Goal: Communication & Community: Answer question/provide support

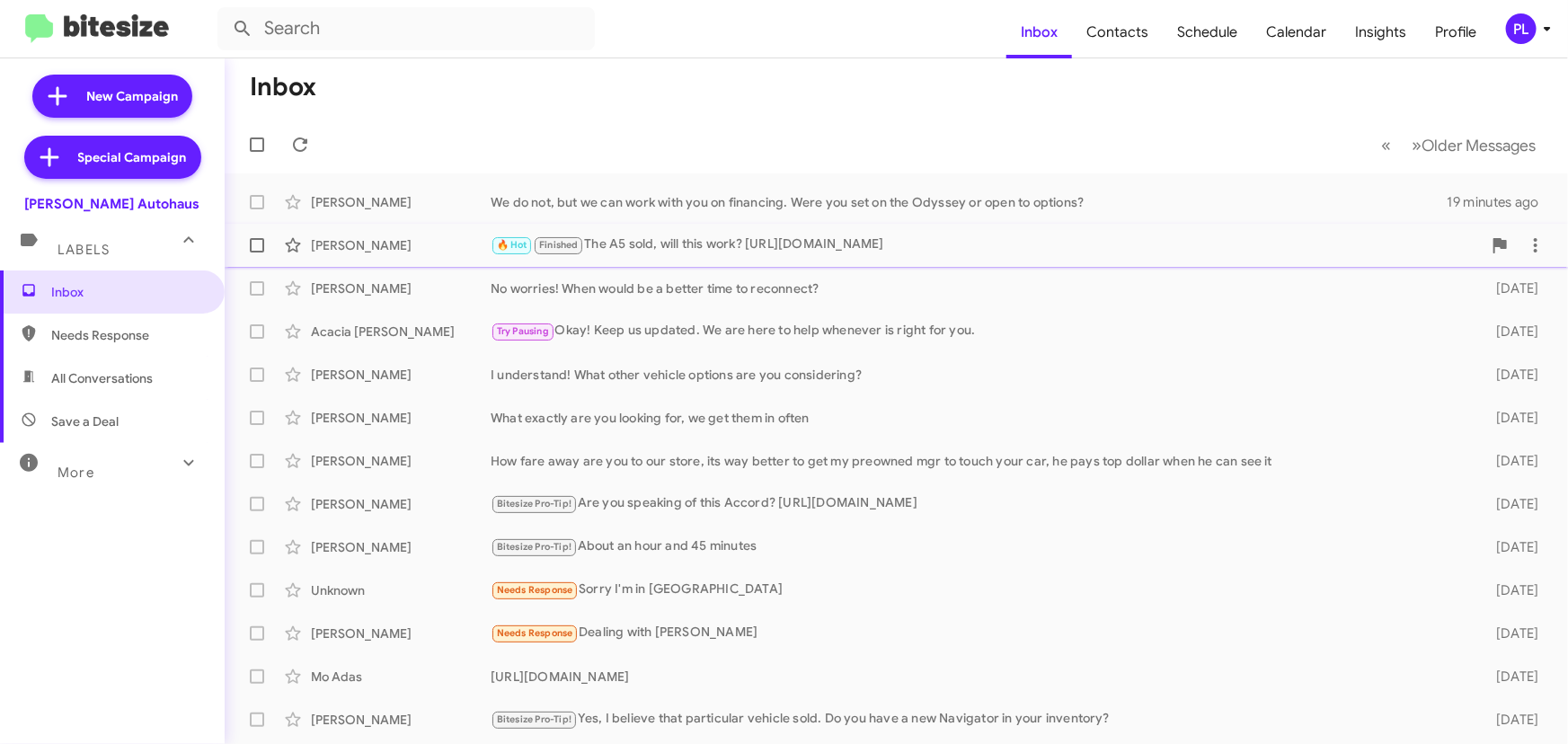
click at [686, 239] on div "🔥 Hot Finished The A5 sold, will this work? [URL][DOMAIN_NAME]" at bounding box center [985, 244] width 991 height 21
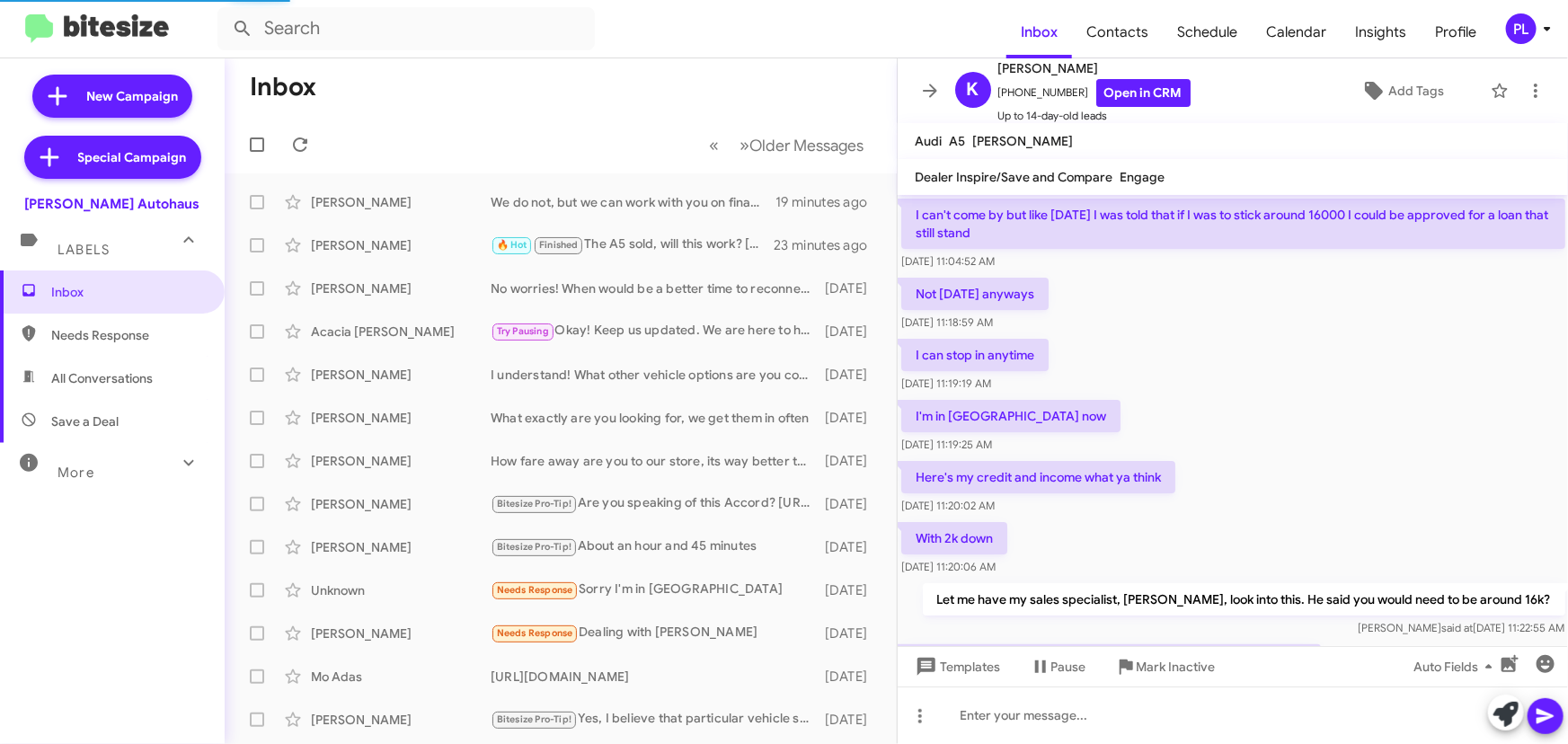
scroll to position [904, 0]
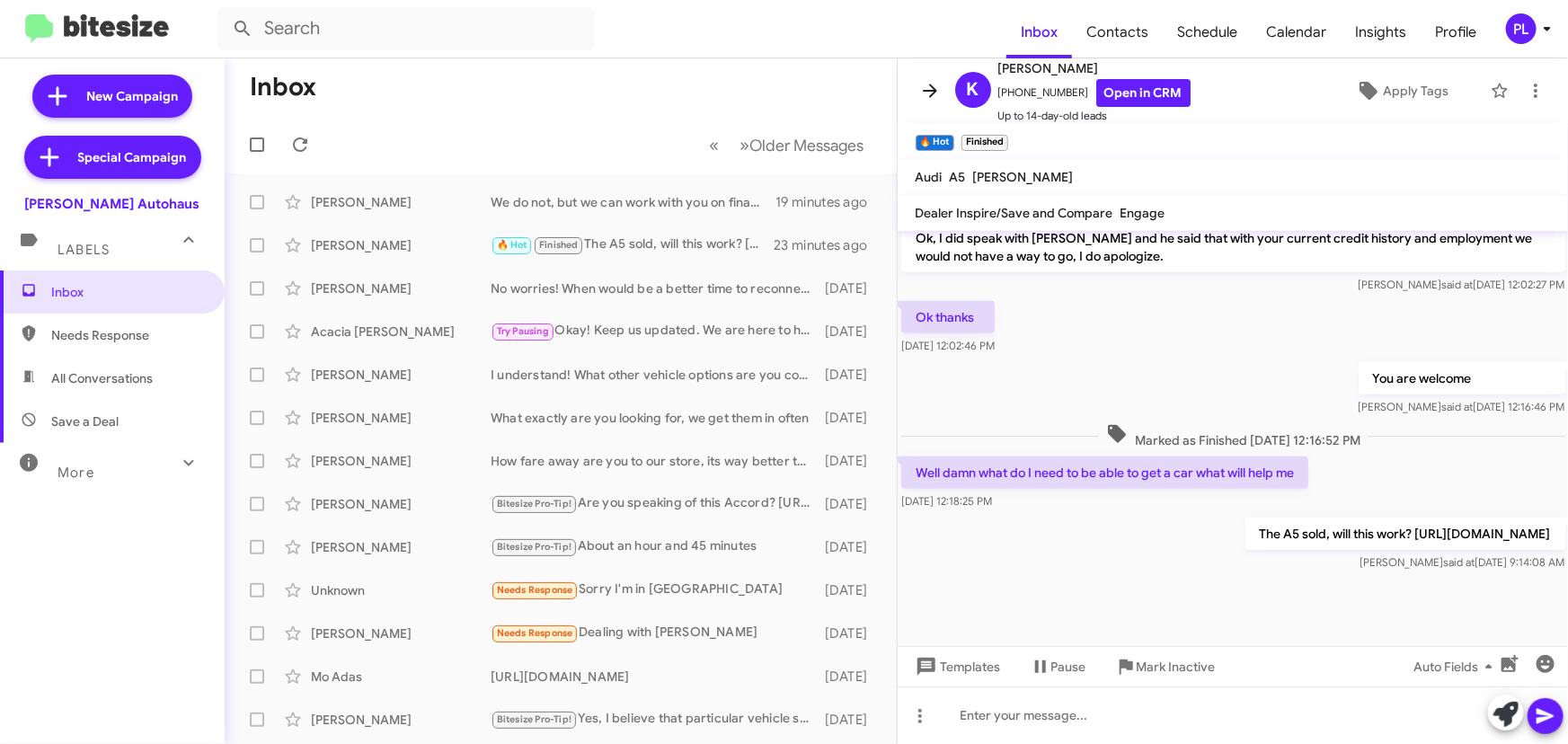
click at [927, 80] on icon at bounding box center [931, 91] width 22 height 22
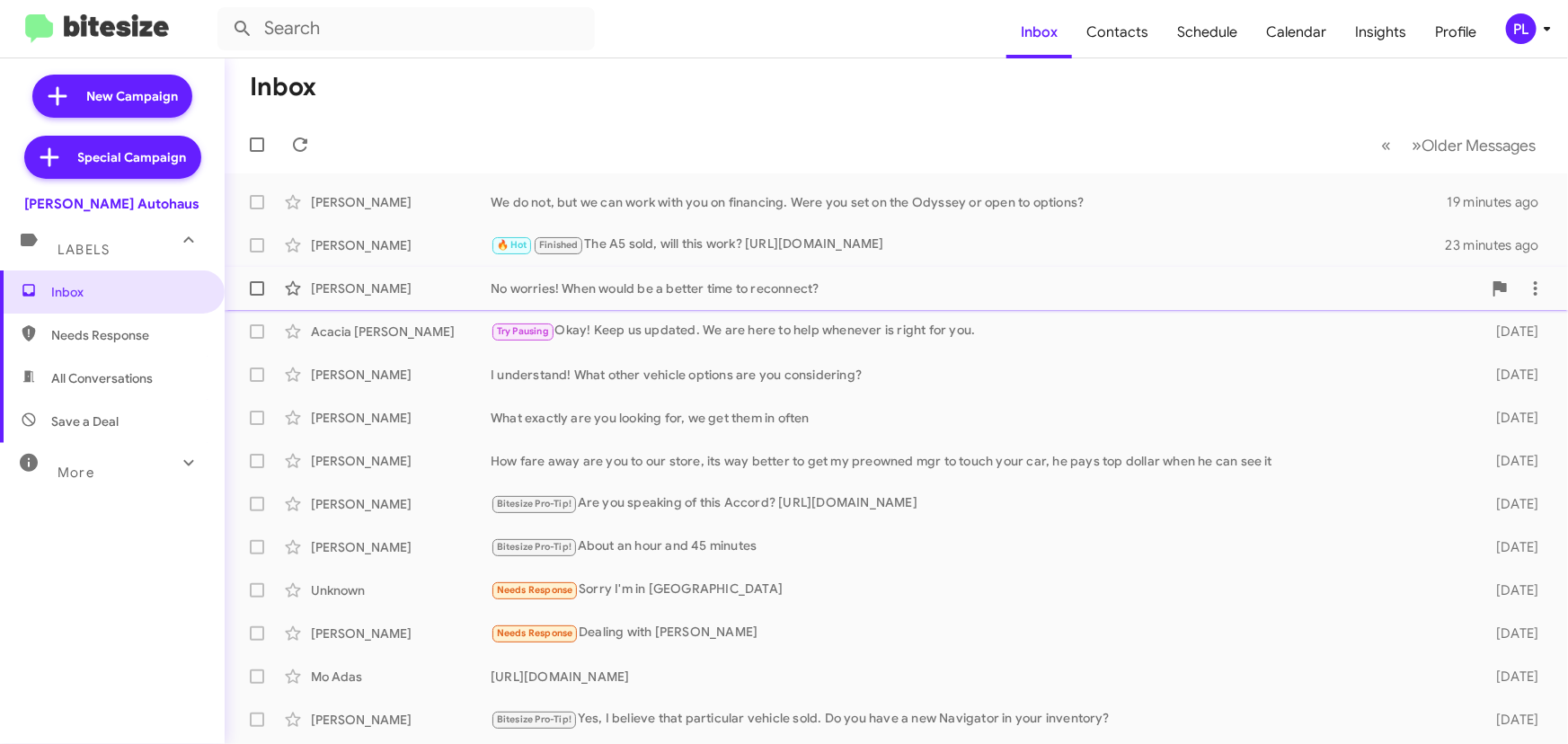
click at [614, 288] on div "No worries! When would be a better time to reconnect?" at bounding box center [985, 289] width 991 height 18
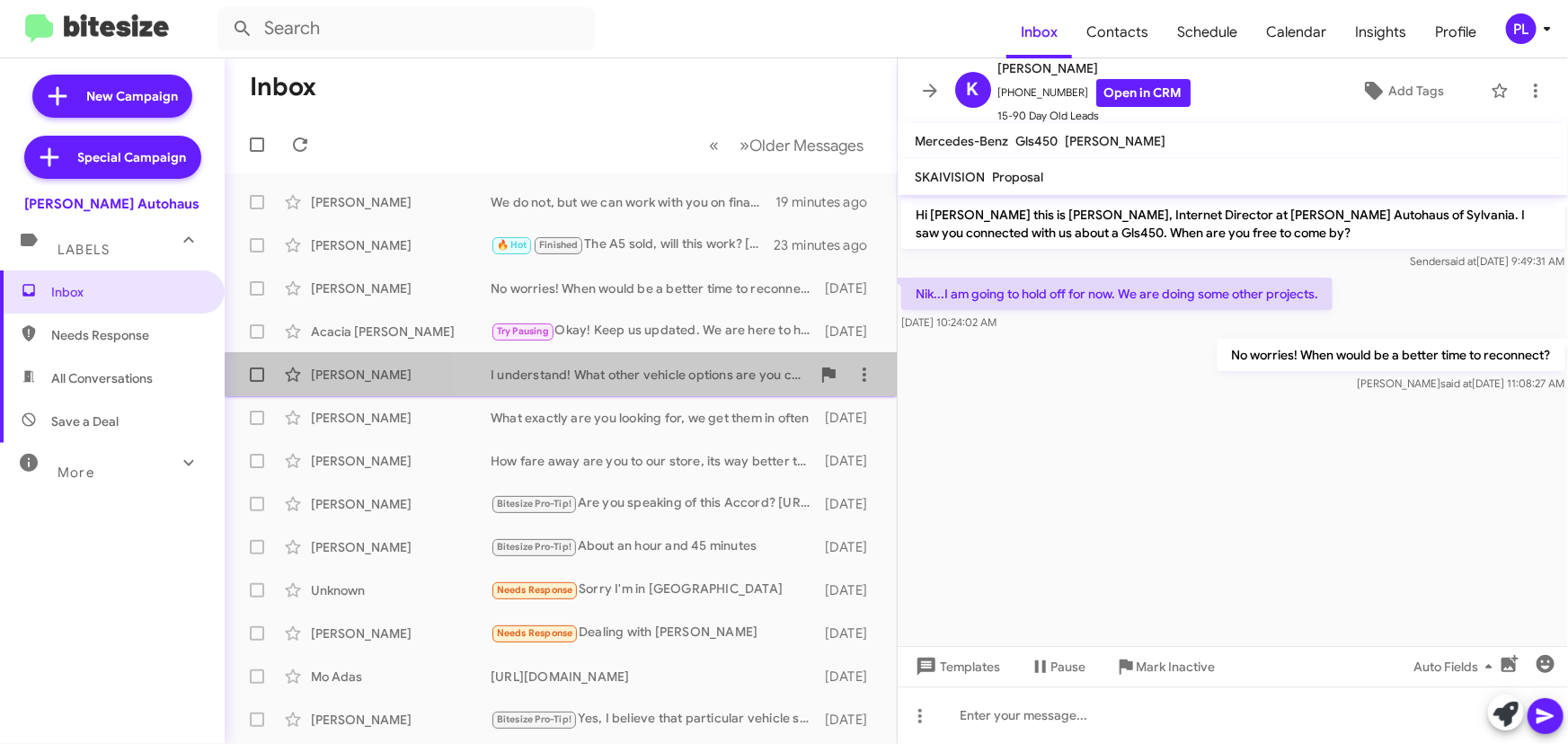
click at [638, 380] on div "I understand! What other vehicle options are you considering?" at bounding box center [650, 375] width 320 height 18
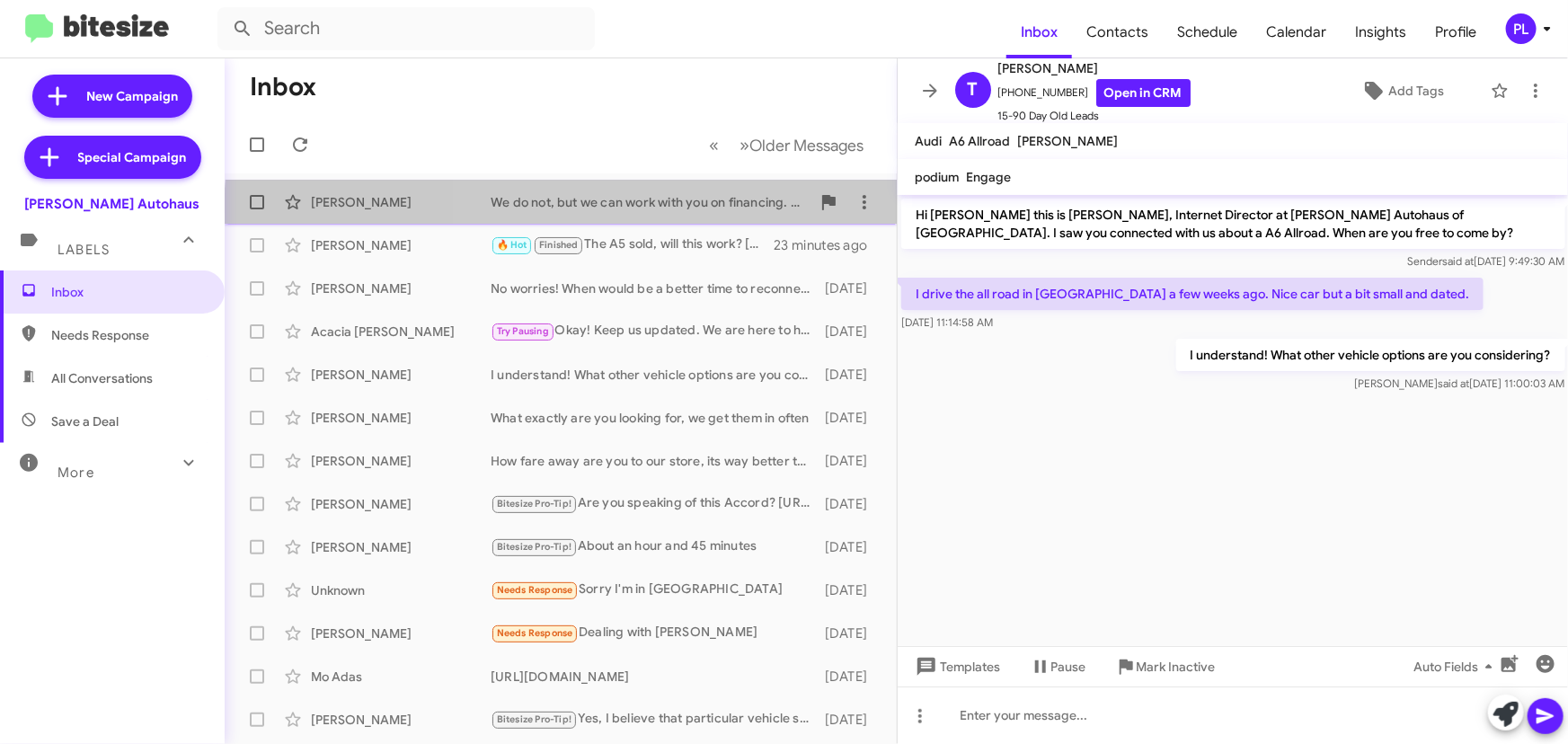
click at [615, 213] on div "[PERSON_NAME] We do not, but we can work with you on financing. Were you set on…" at bounding box center [561, 202] width 644 height 36
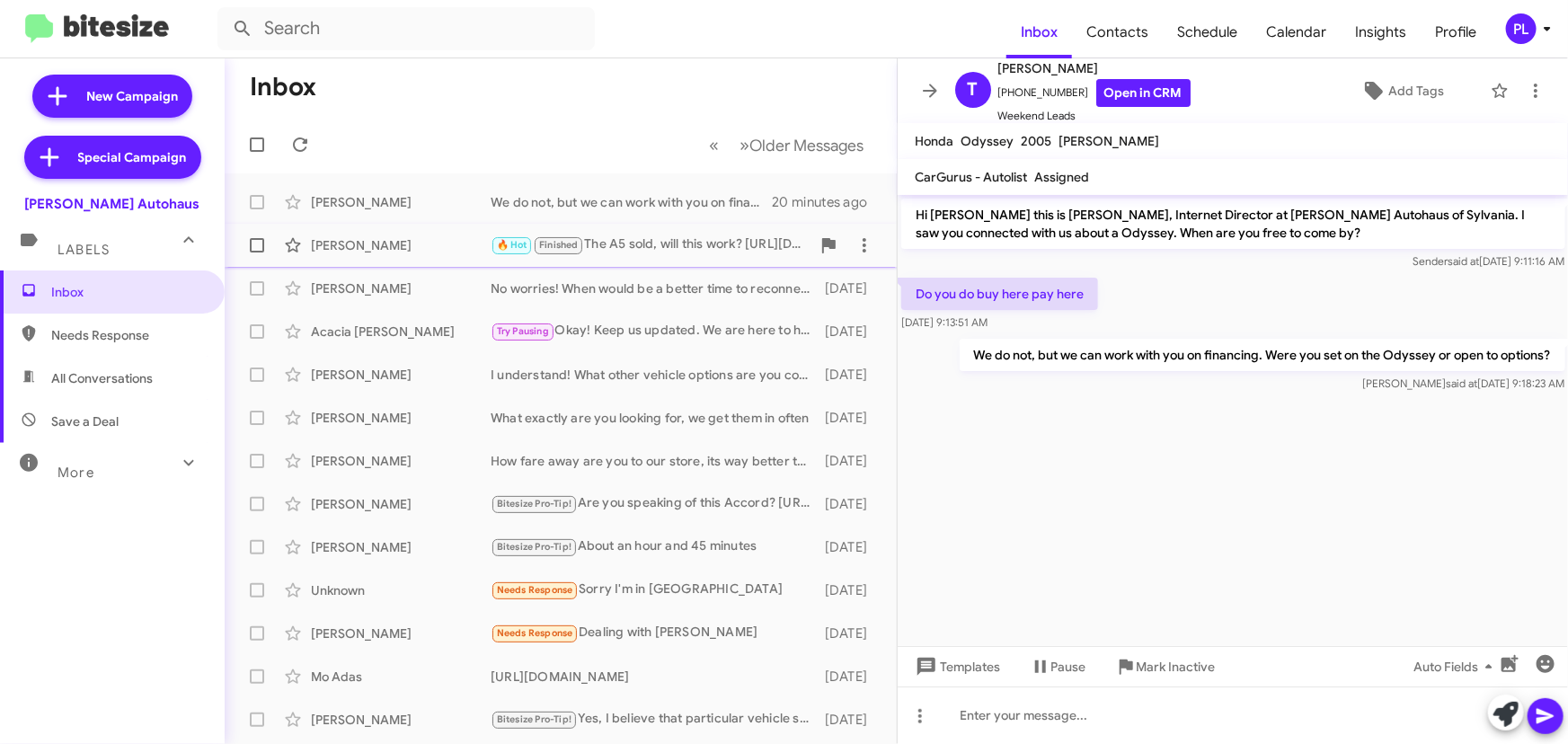
click at [400, 249] on div "[PERSON_NAME]" at bounding box center [400, 245] width 180 height 18
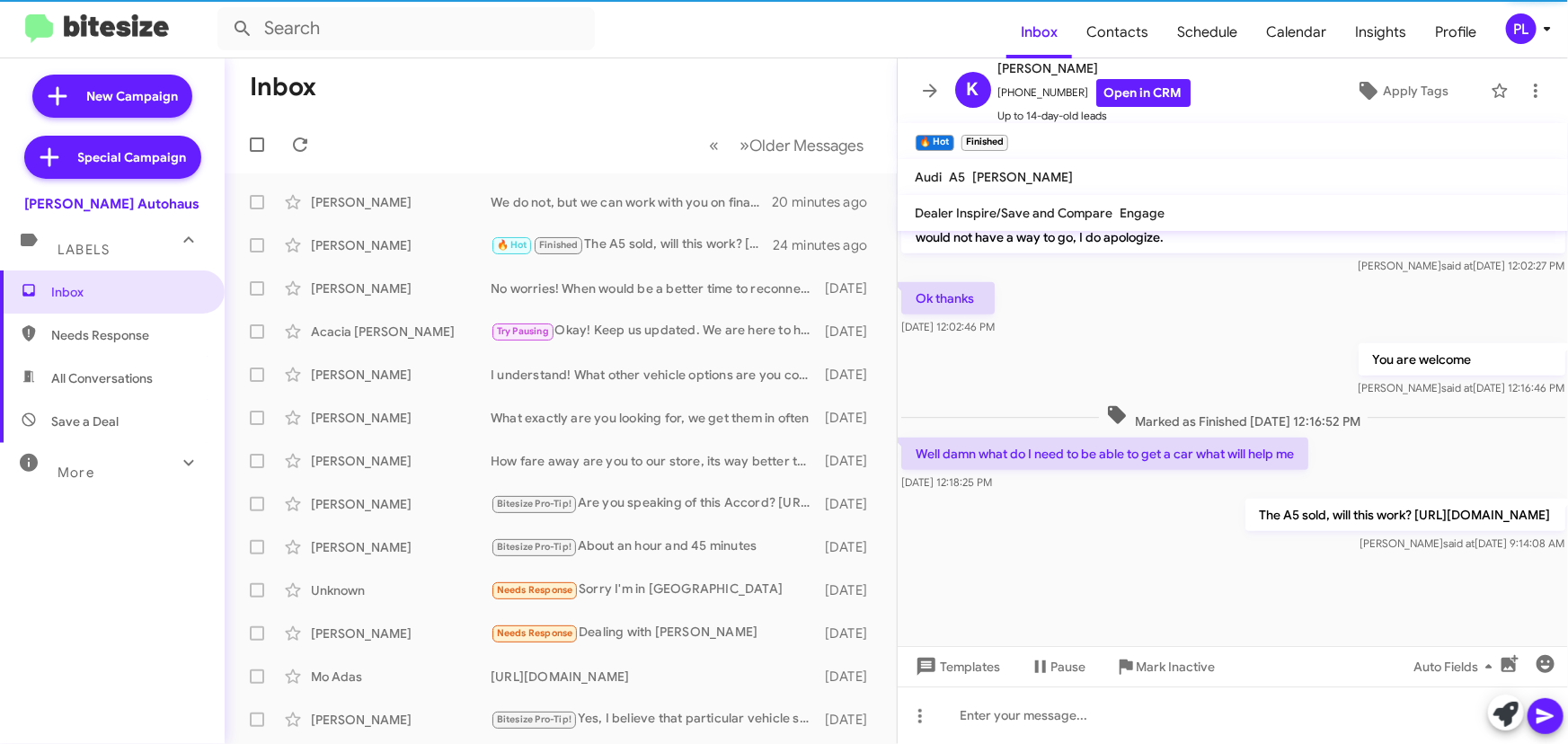
scroll to position [940, 0]
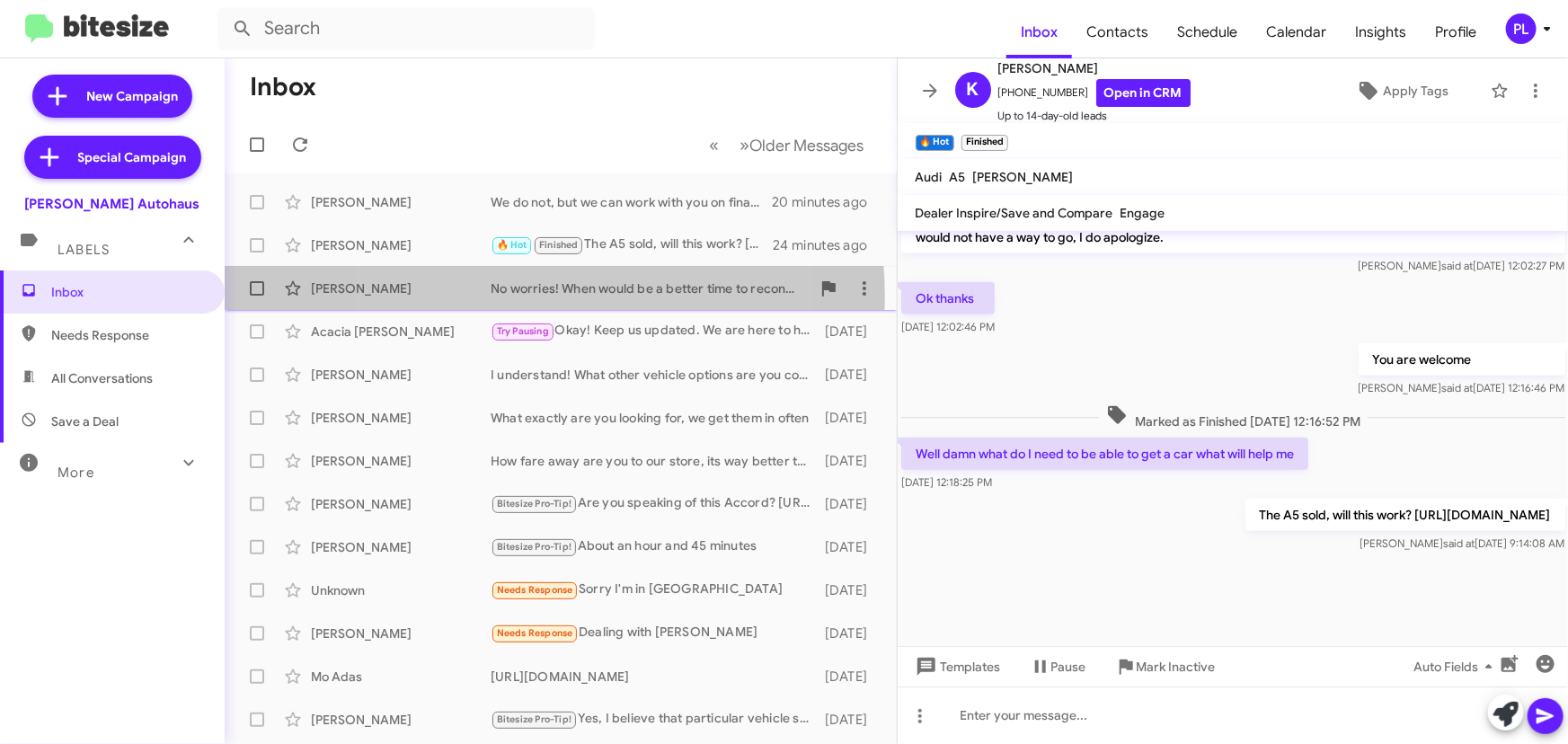
click at [506, 296] on div "[PERSON_NAME] No worries! When would be a better time to reconnect? [DATE]" at bounding box center [561, 288] width 644 height 36
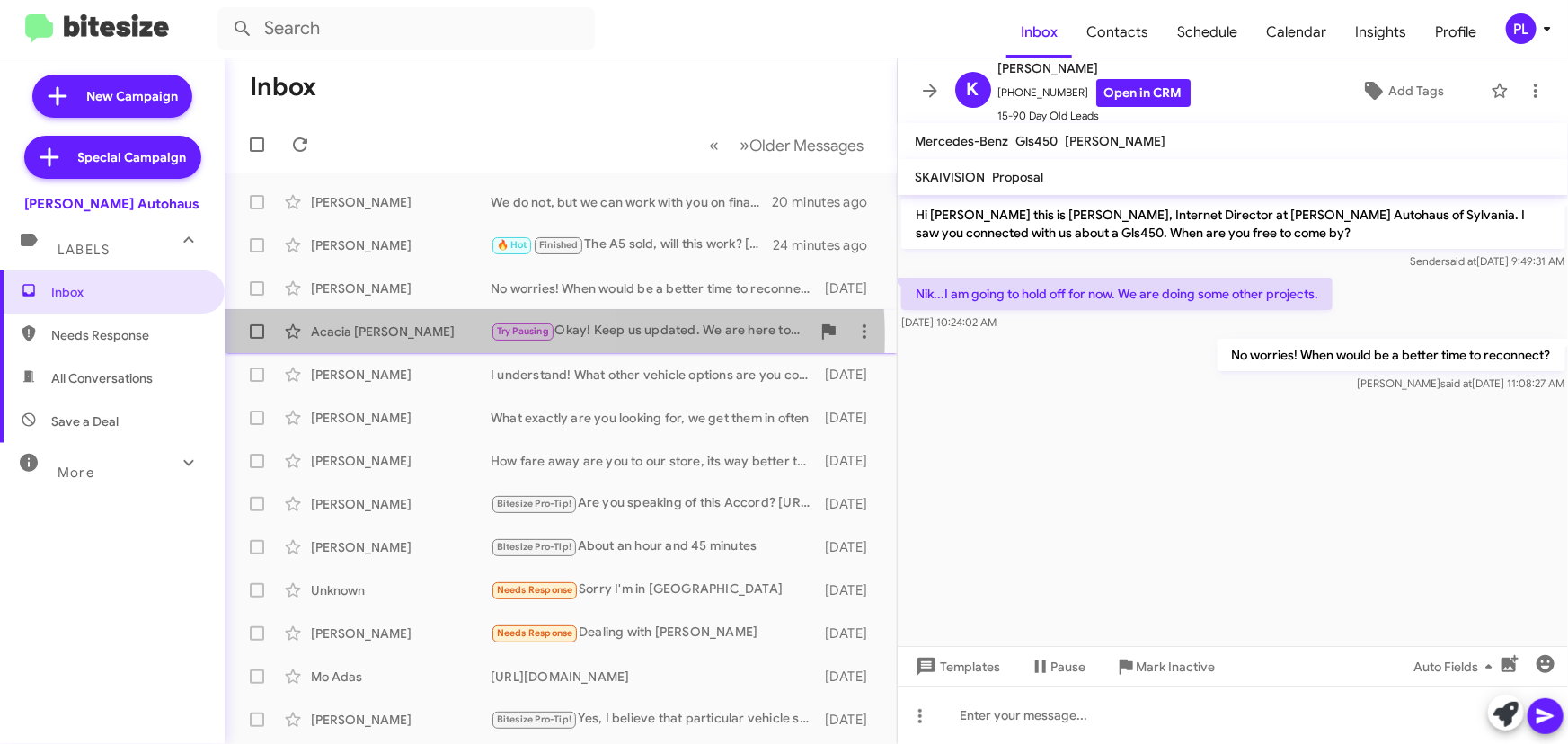
click at [408, 339] on div "Acacia [PERSON_NAME]" at bounding box center [400, 332] width 180 height 18
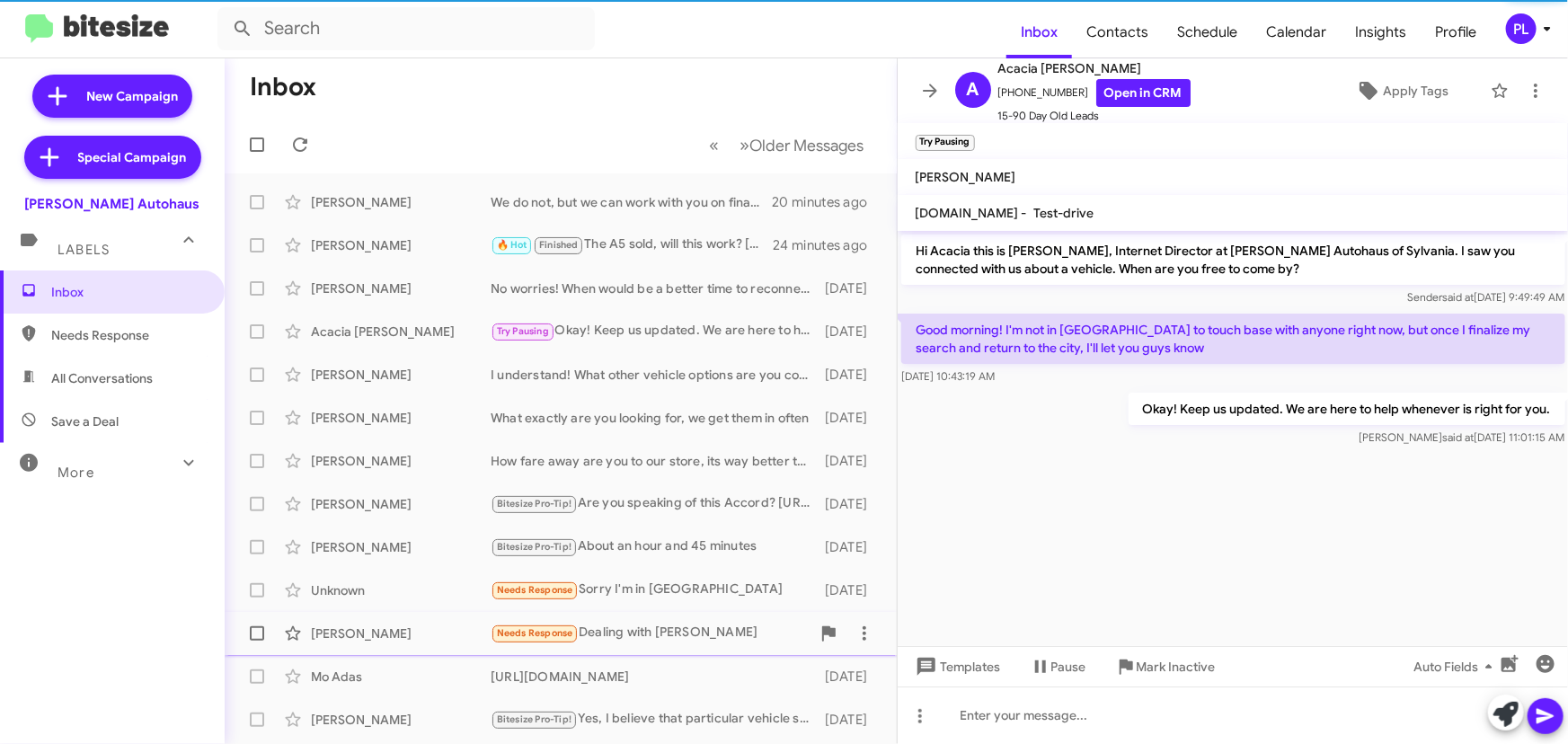
click at [411, 629] on div "[PERSON_NAME]" at bounding box center [400, 634] width 180 height 18
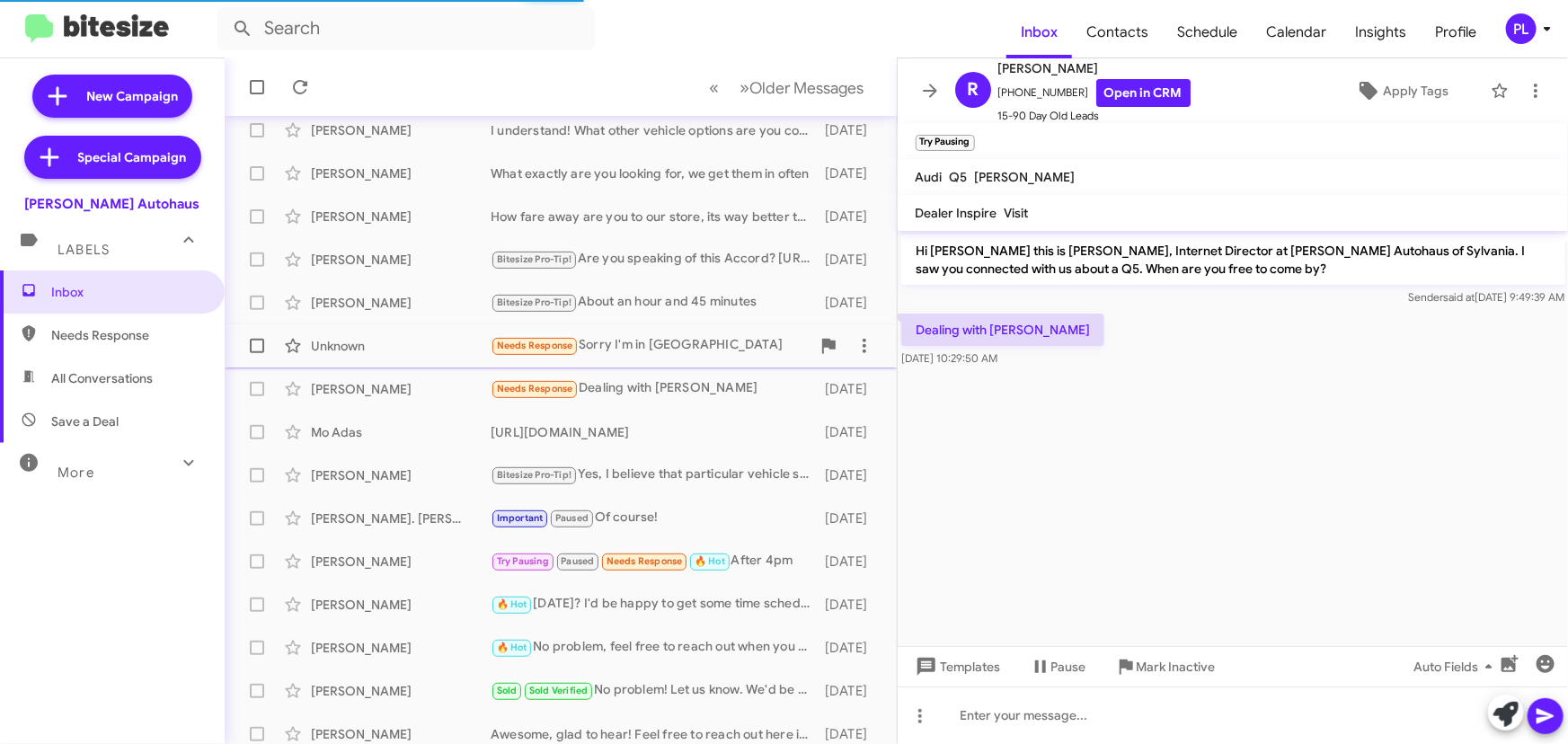
scroll to position [298, 0]
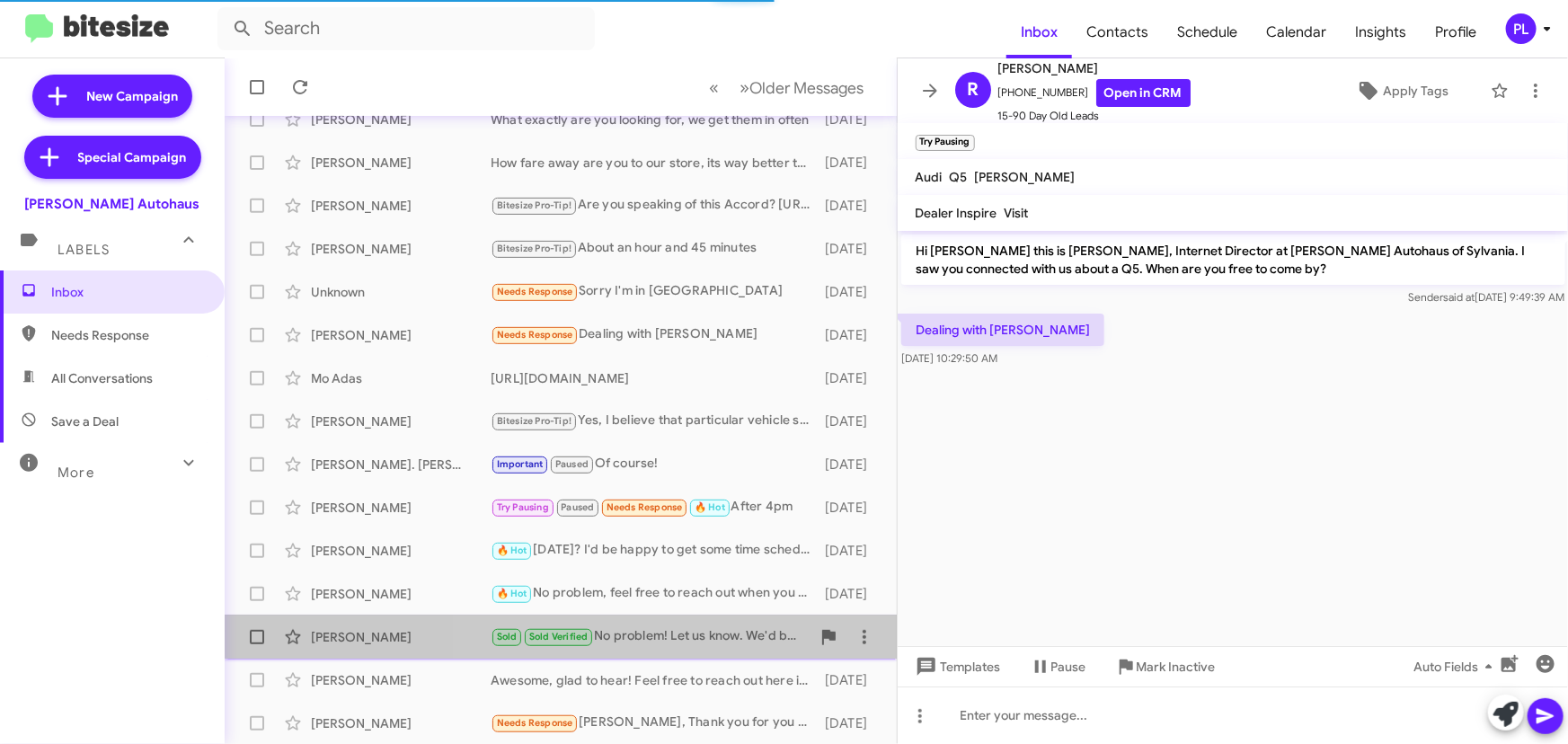
click at [639, 631] on div "Sold Sold Verified No problem! Let us know. We'd be happy to help." at bounding box center [650, 636] width 320 height 21
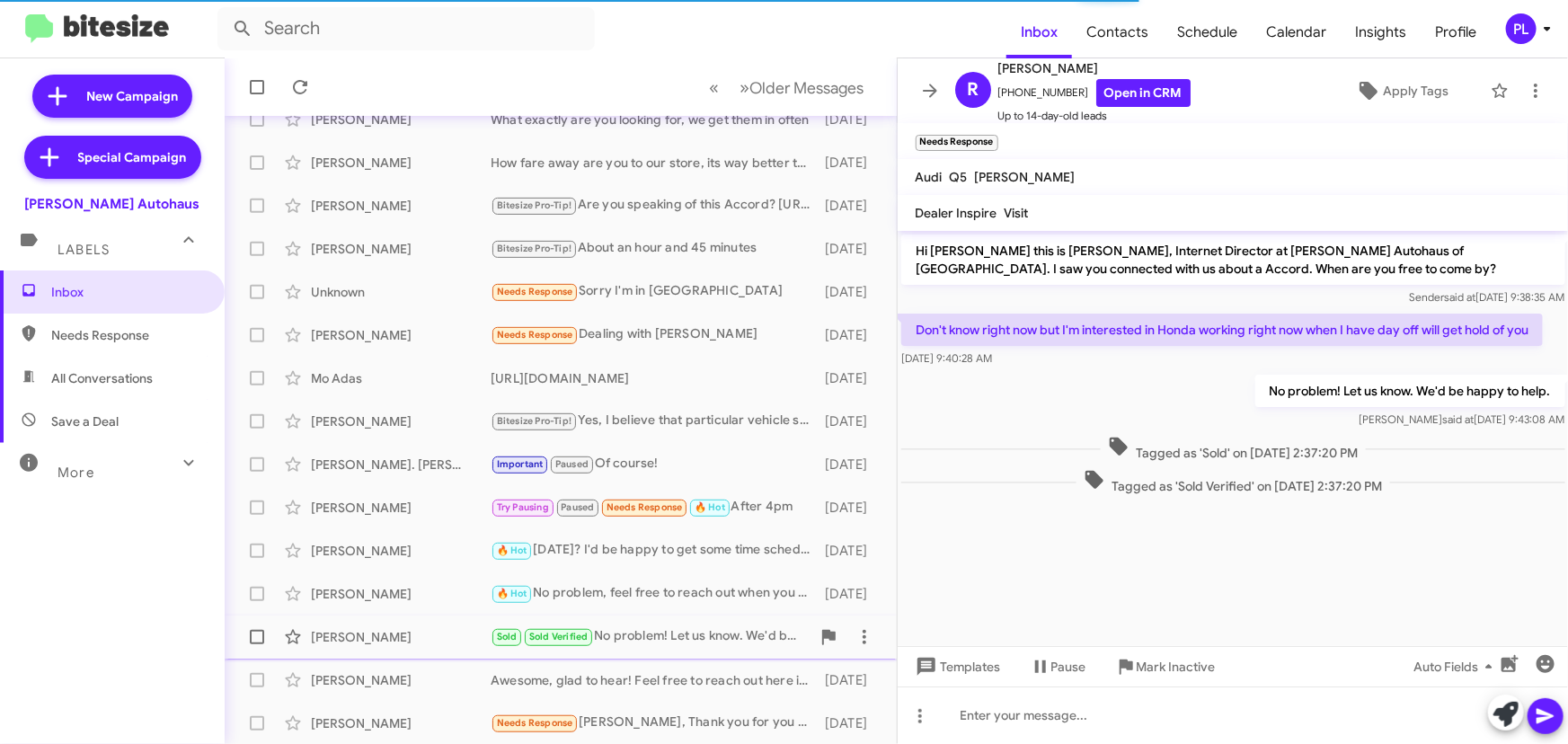
click at [631, 630] on div "Sold Sold Verified No problem! Let us know. We'd be happy to help." at bounding box center [650, 636] width 320 height 21
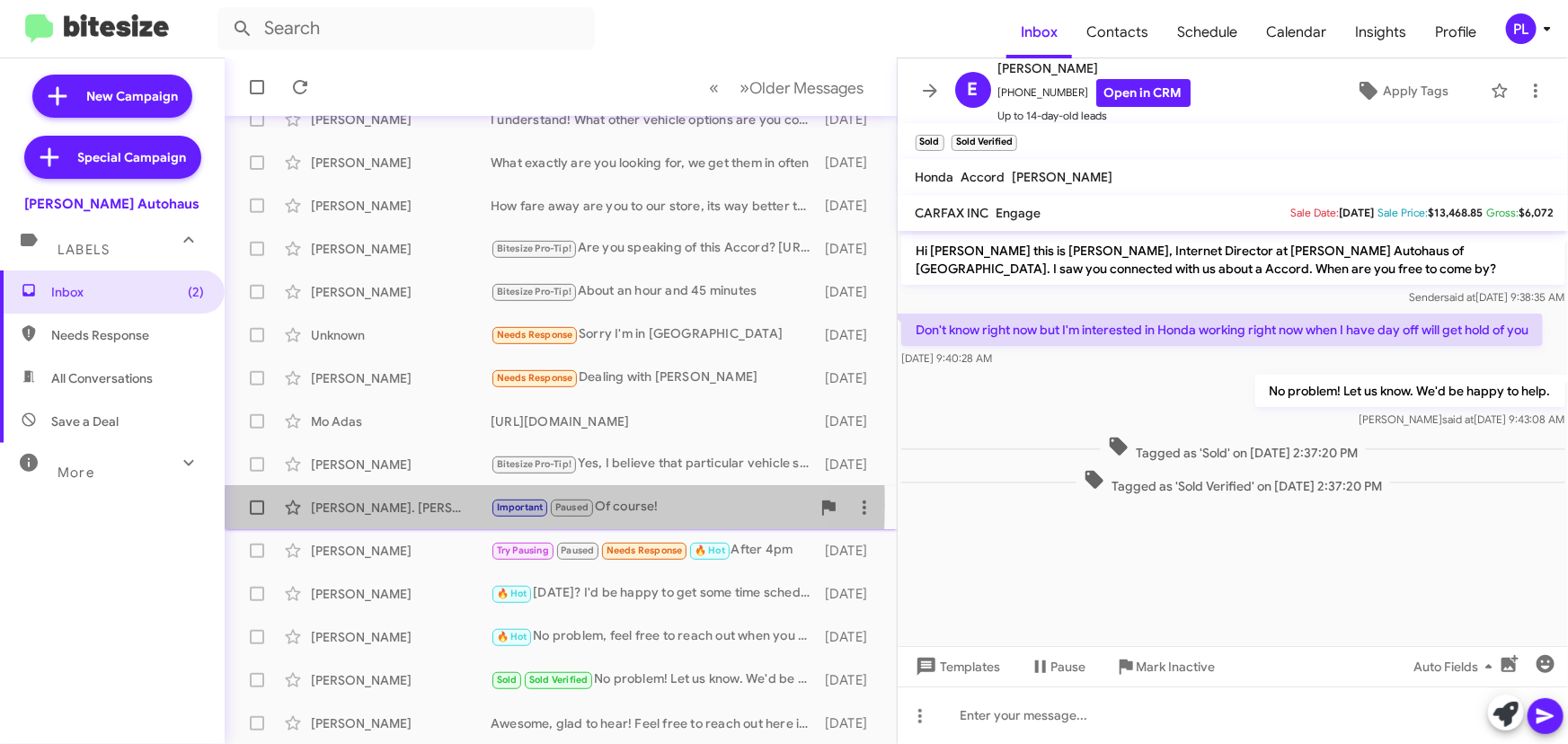
click at [400, 504] on div "[PERSON_NAME]. [PERSON_NAME]" at bounding box center [400, 508] width 180 height 18
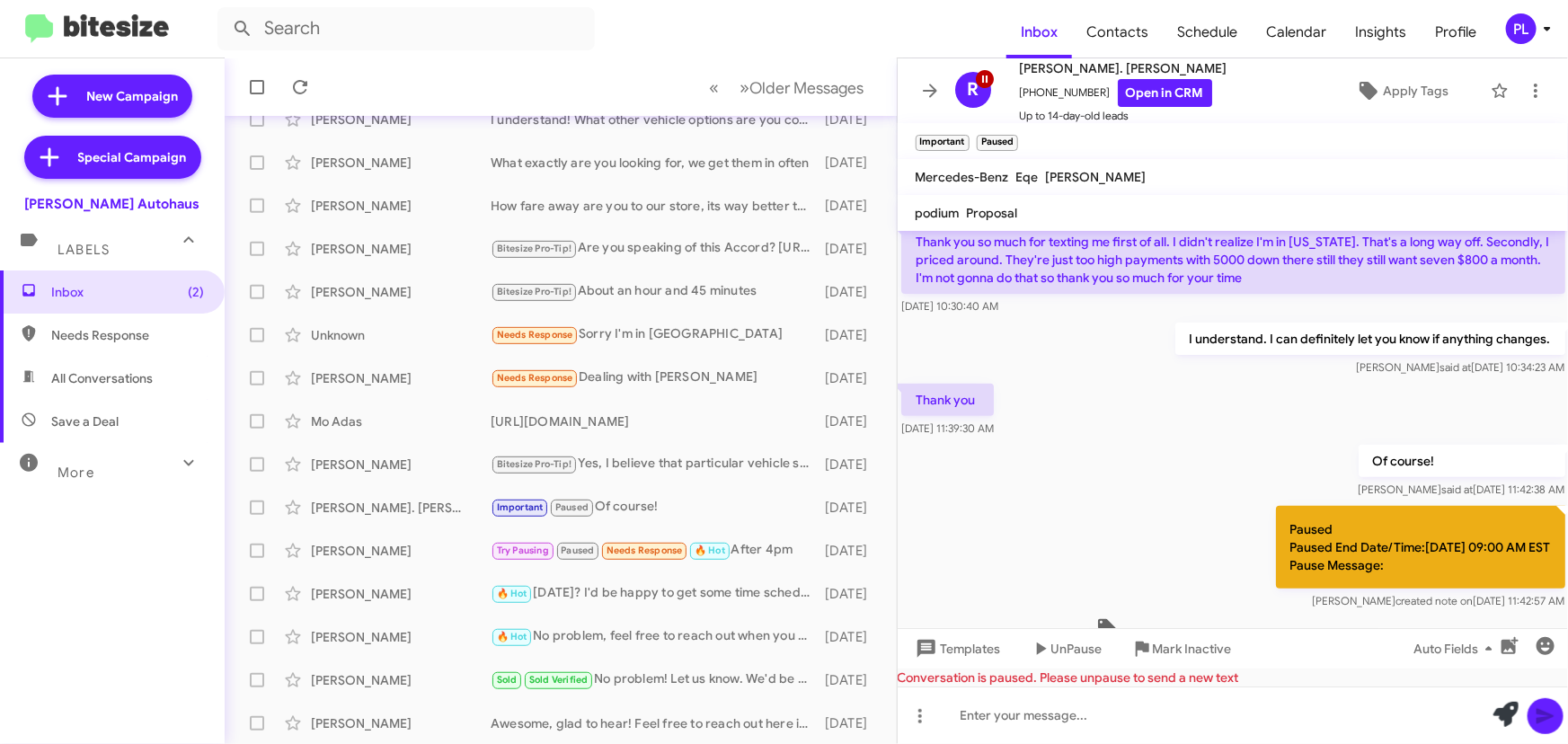
scroll to position [358, 0]
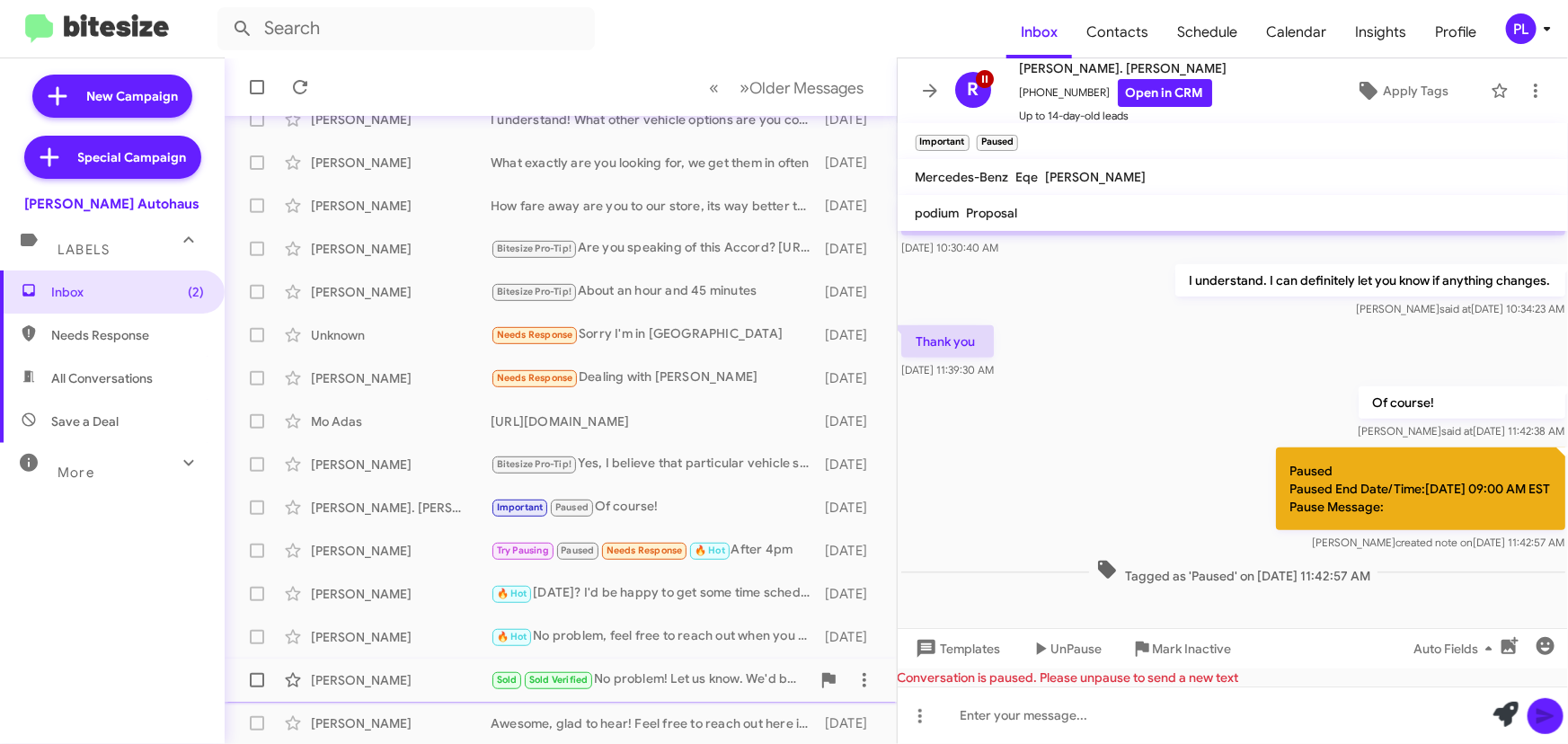
click at [676, 671] on div "Sold Sold Verified No problem! Let us know. We'd be happy to help." at bounding box center [650, 680] width 320 height 21
